Goal: Task Accomplishment & Management: Manage account settings

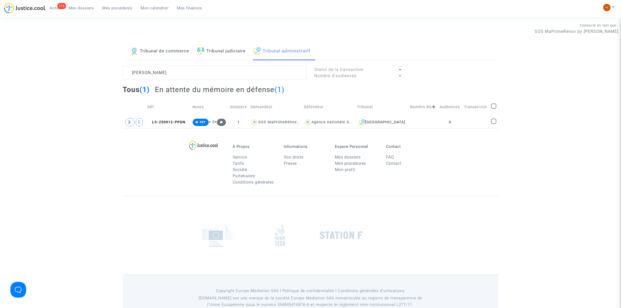
type textarea "DAVID Franck"
click at [127, 126] on span at bounding box center [129, 122] width 9 height 8
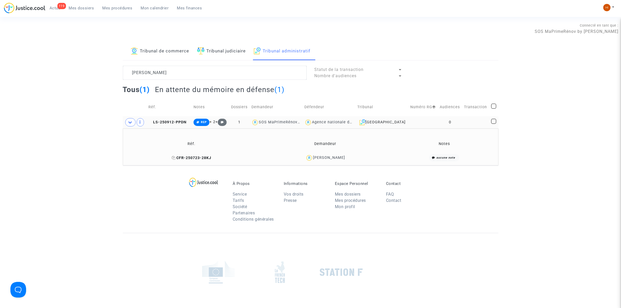
click at [208, 158] on span "CFR-250723-28KJ" at bounding box center [192, 158] width 40 height 4
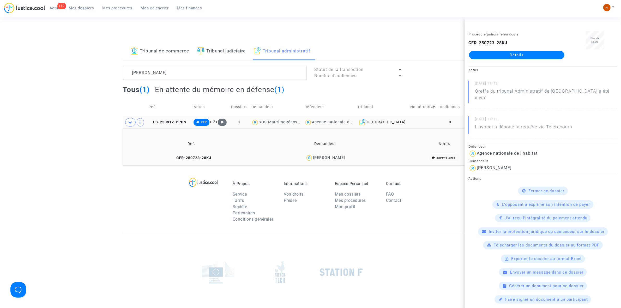
click at [536, 57] on link "Détails" at bounding box center [516, 55] width 95 height 8
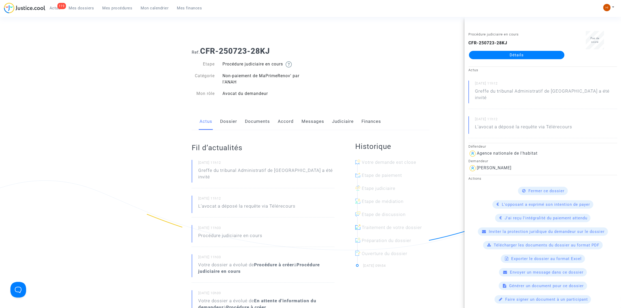
click at [256, 122] on link "Documents" at bounding box center [257, 121] width 25 height 17
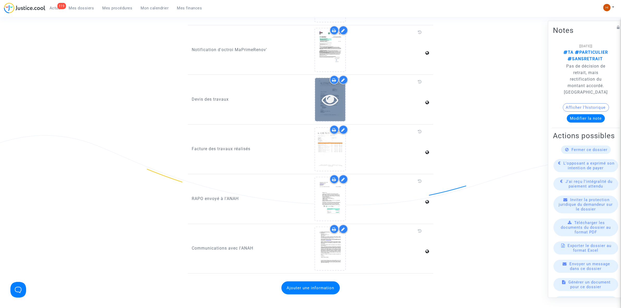
scroll to position [391, 0]
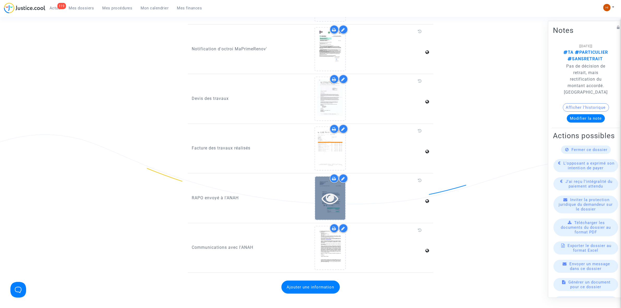
click at [331, 196] on icon at bounding box center [330, 198] width 17 height 17
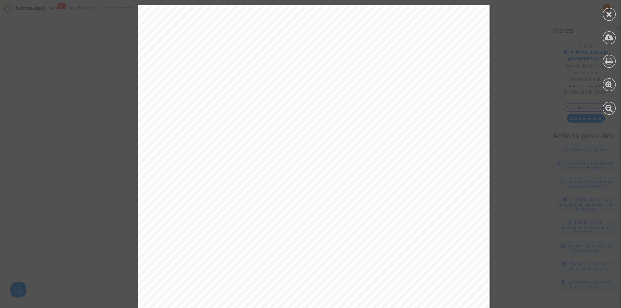
scroll to position [33, 0]
click at [612, 17] on icon at bounding box center [609, 14] width 7 height 8
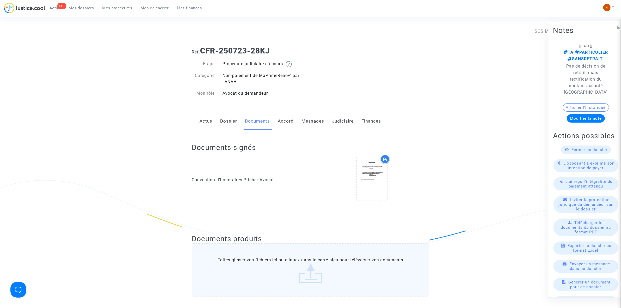
scroll to position [0, 0]
drag, startPoint x: 311, startPoint y: 122, endPoint x: 312, endPoint y: 126, distance: 4.6
click at [311, 122] on link "Messages" at bounding box center [312, 121] width 23 height 17
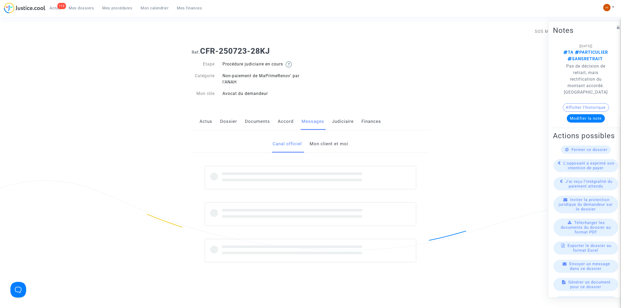
click at [328, 149] on link "Mon client et moi" at bounding box center [329, 143] width 39 height 17
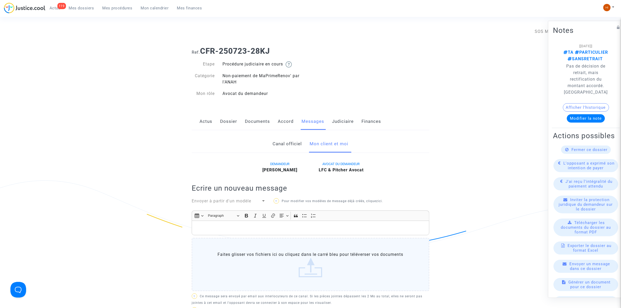
click at [265, 230] on p "Rich Text Editor, main" at bounding box center [311, 228] width 232 height 7
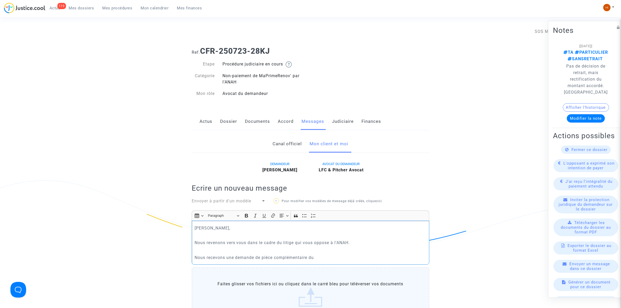
click at [226, 258] on p "Nous recevons une demande de pièce complémentaire du" at bounding box center [311, 257] width 232 height 7
click at [375, 255] on p "Nous recevons du Tribunal Administratif une demande de pièce complémentaire du" at bounding box center [311, 257] width 232 height 7
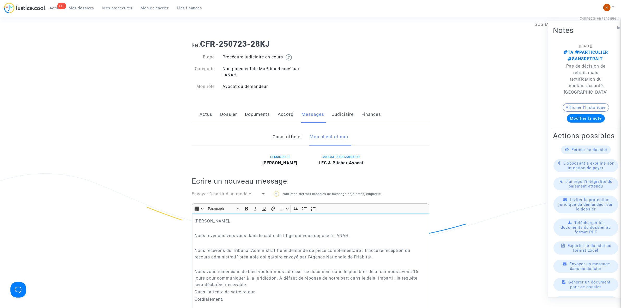
scroll to position [15, 0]
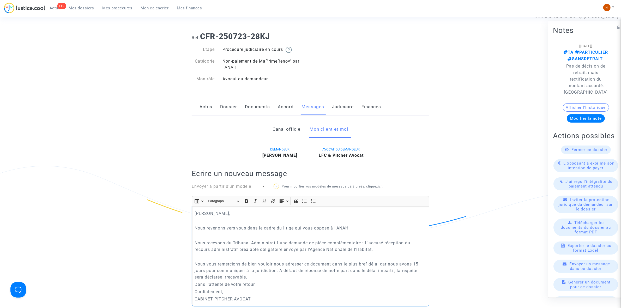
click at [198, 261] on p "Nous vous remercions de bien vouloir nous adresser ce document dans le plus bre…" at bounding box center [311, 271] width 232 height 20
click at [255, 278] on p "Nous vous remercions de bien vouloir nous adresser ce document dans le plus bre…" at bounding box center [311, 271] width 232 height 20
click at [197, 252] on p "Nous recevons du Tribunal Administratif une demande de pièce complémentaire : L…" at bounding box center [311, 246] width 232 height 13
click at [198, 256] on p "Rich Text Editor, main" at bounding box center [311, 256] width 232 height 7
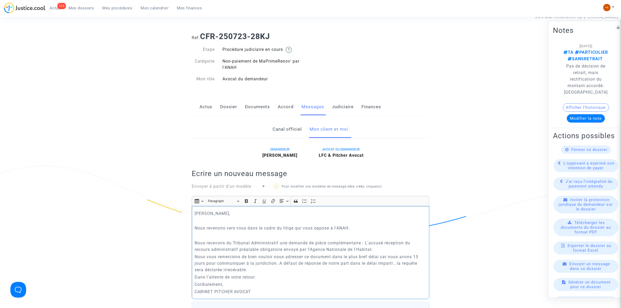
click at [202, 239] on p "Rich Text Editor, main" at bounding box center [311, 235] width 232 height 7
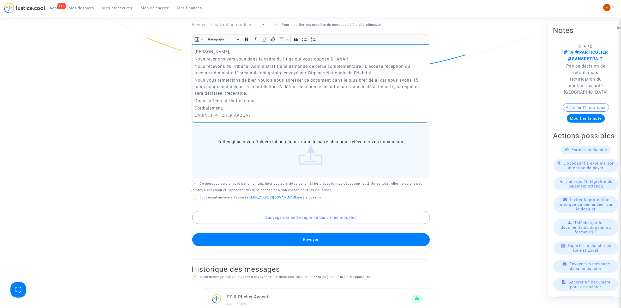
scroll to position [178, 0]
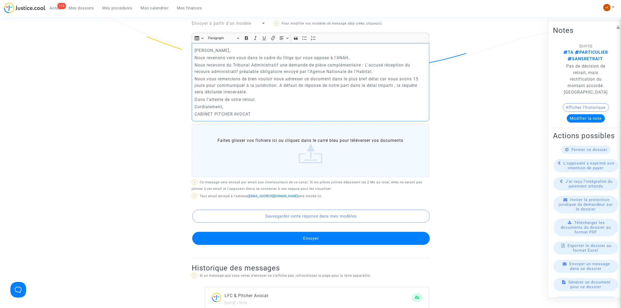
click at [308, 235] on button "Envoyer" at bounding box center [311, 238] width 238 height 13
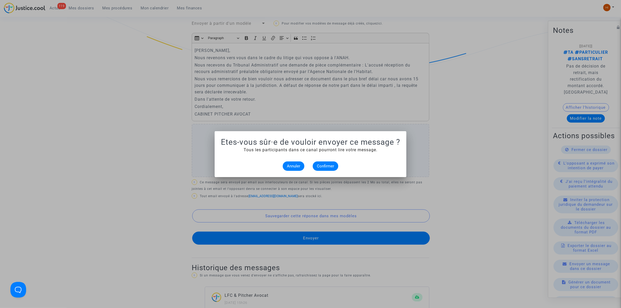
scroll to position [0, 0]
click at [329, 167] on span "Confirmer" at bounding box center [325, 166] width 17 height 5
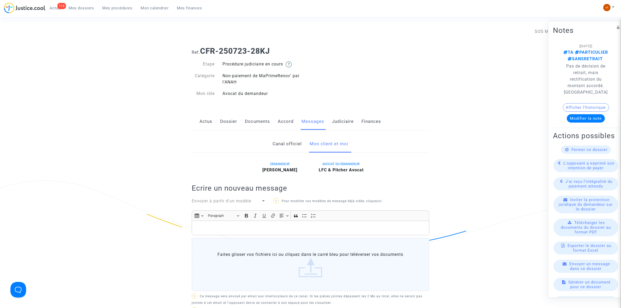
click at [341, 123] on link "Judiciaire" at bounding box center [343, 121] width 22 height 17
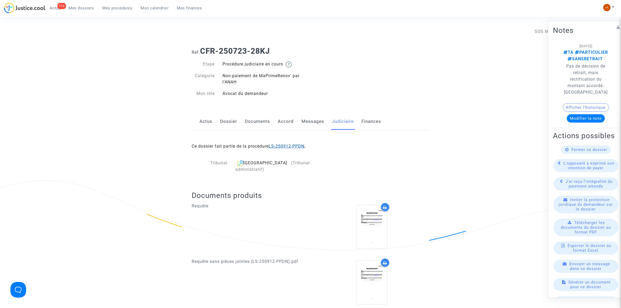
click at [287, 148] on link "LS-250912-PPDN" at bounding box center [287, 146] width 36 height 5
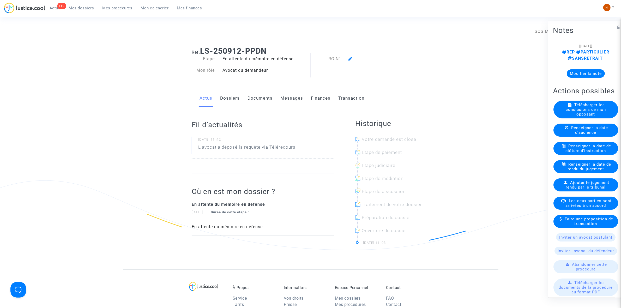
click at [257, 99] on link "Documents" at bounding box center [259, 98] width 25 height 17
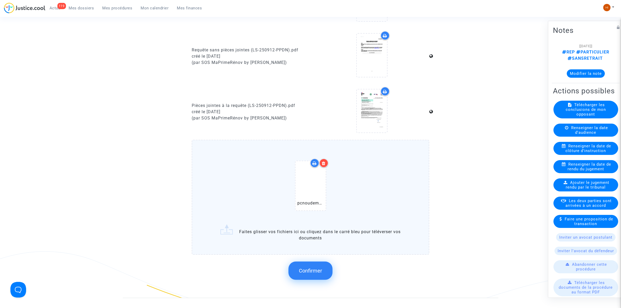
scroll to position [359, 0]
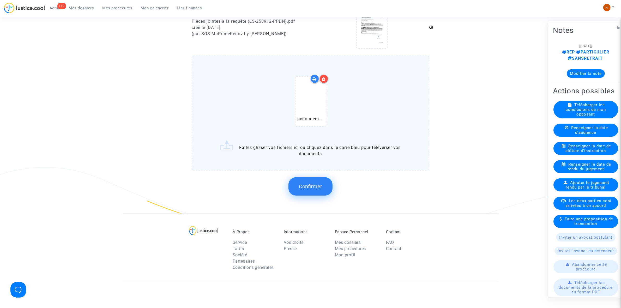
click at [310, 187] on button "Confirmer" at bounding box center [310, 186] width 44 height 18
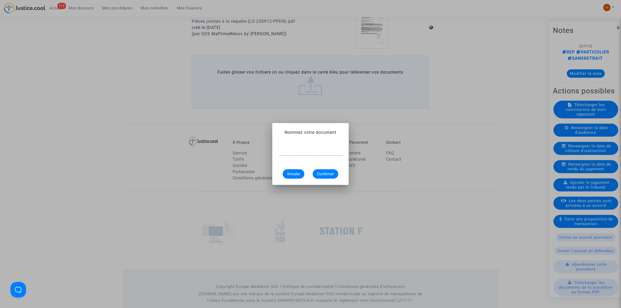
paste input "DEMANDE DE PIÈCES POUR COMPLÈTER L'INSTRUCTION"
type input "DEMANDE DE PIÈCES POUR COMPLÈTER L'INSTRUCTION"
click at [327, 176] on span "Confirmer" at bounding box center [325, 174] width 17 height 5
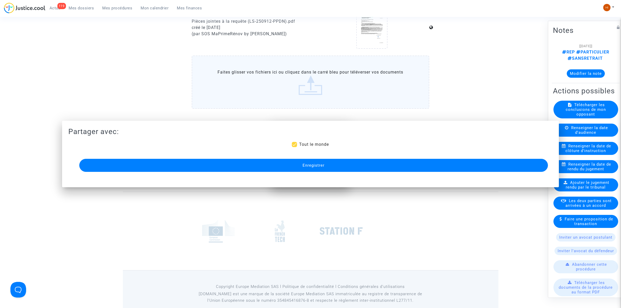
scroll to position [359, 0]
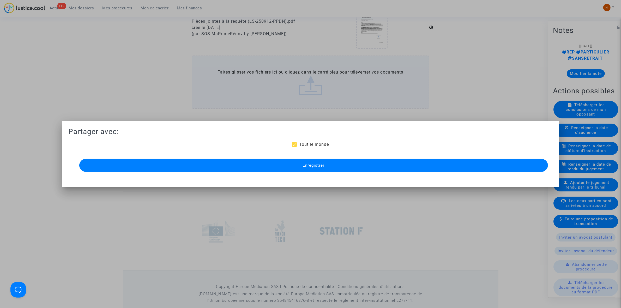
click at [345, 165] on button "Enregistrer" at bounding box center [313, 165] width 469 height 13
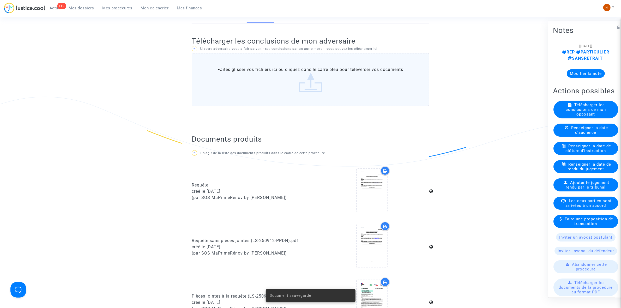
scroll to position [0, 0]
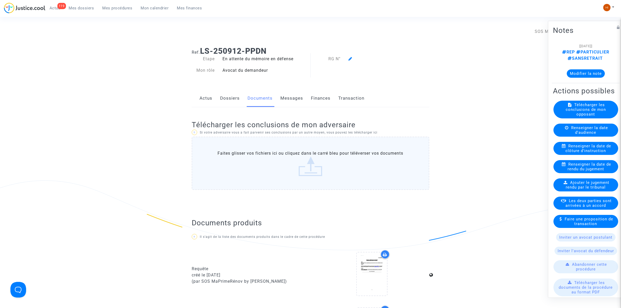
drag, startPoint x: 282, startPoint y: 49, endPoint x: 201, endPoint y: 51, distance: 80.9
click at [201, 51] on h1 "Ref. LS-250912-PPDN" at bounding box center [311, 50] width 238 height 9
copy b "LS-250912-PPDN"
click at [350, 61] on div at bounding box center [378, 59] width 68 height 6
click at [351, 57] on icon at bounding box center [350, 59] width 4 height 4
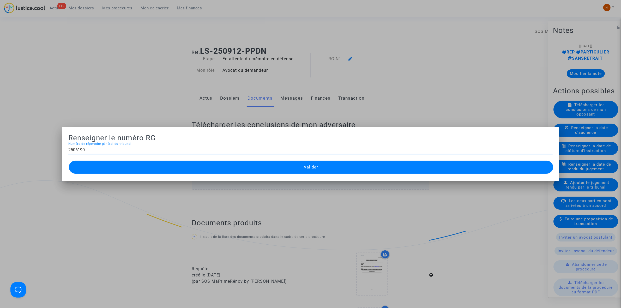
type input "2506190"
click at [286, 170] on button "Valider" at bounding box center [311, 167] width 484 height 13
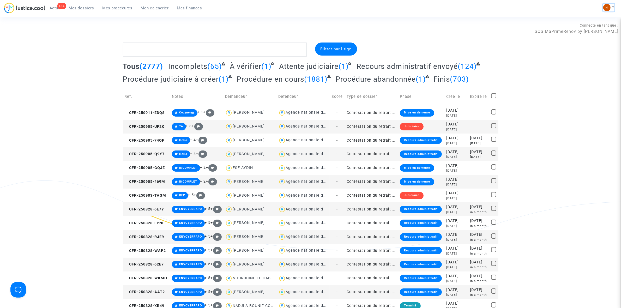
click at [604, 8] on img at bounding box center [606, 7] width 7 height 7
click at [602, 27] on link "Changer de compte" at bounding box center [587, 27] width 53 height 8
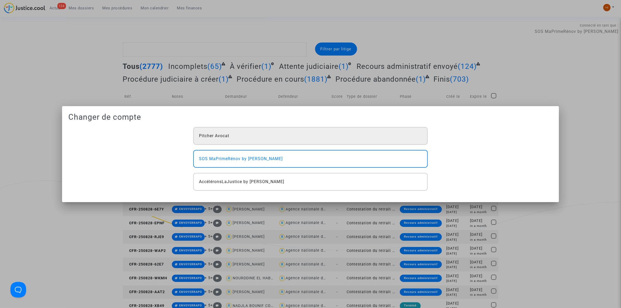
click at [275, 136] on div "Pitcher Avocat" at bounding box center [310, 136] width 234 height 18
